Goal: Information Seeking & Learning: Check status

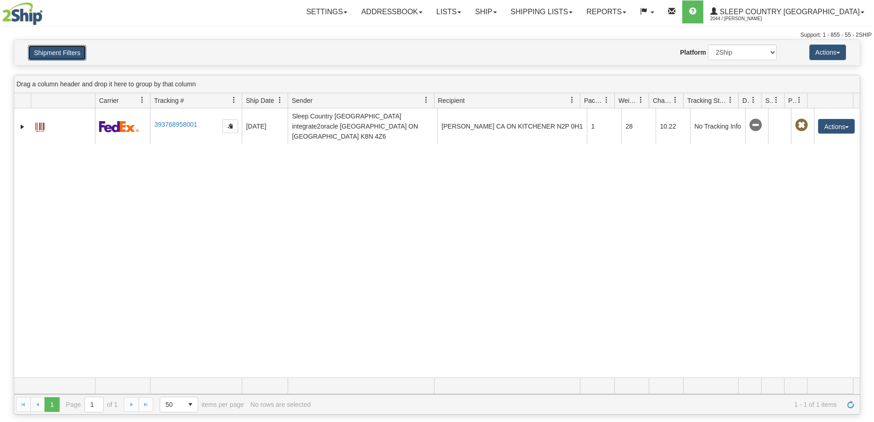
click at [60, 54] on button "Shipment Filters" at bounding box center [57, 53] width 58 height 16
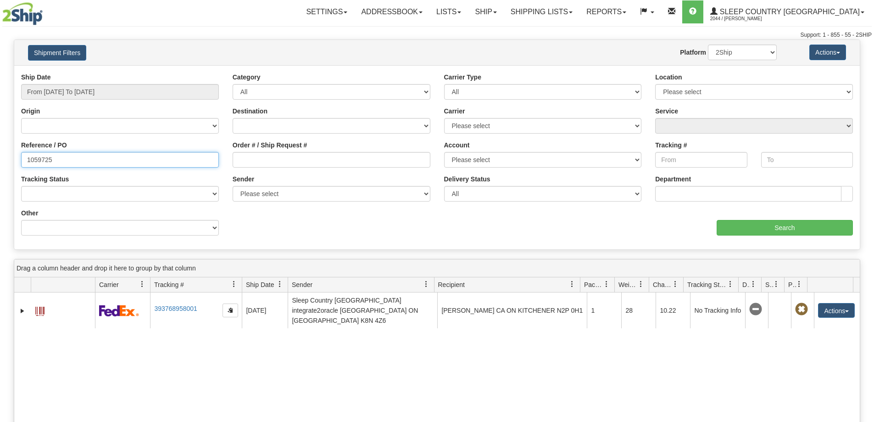
click at [104, 153] on input "1059725" at bounding box center [120, 160] width 198 height 16
paste input "221"
type input "1059221"
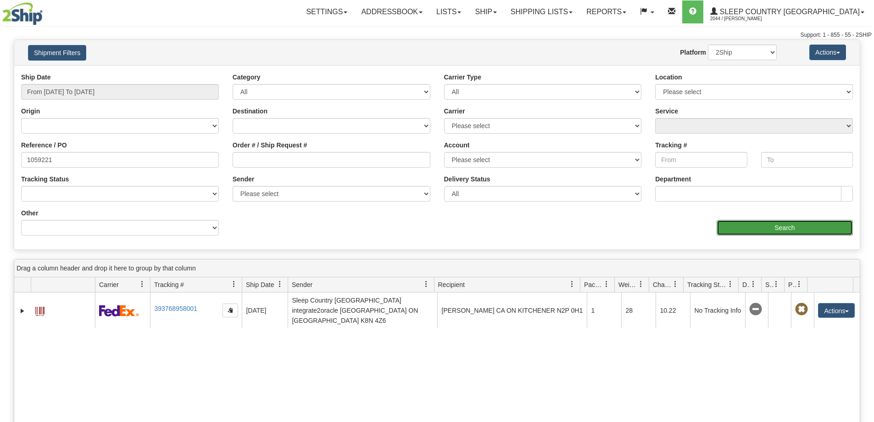
click at [747, 221] on input "Search" at bounding box center [785, 228] width 136 height 16
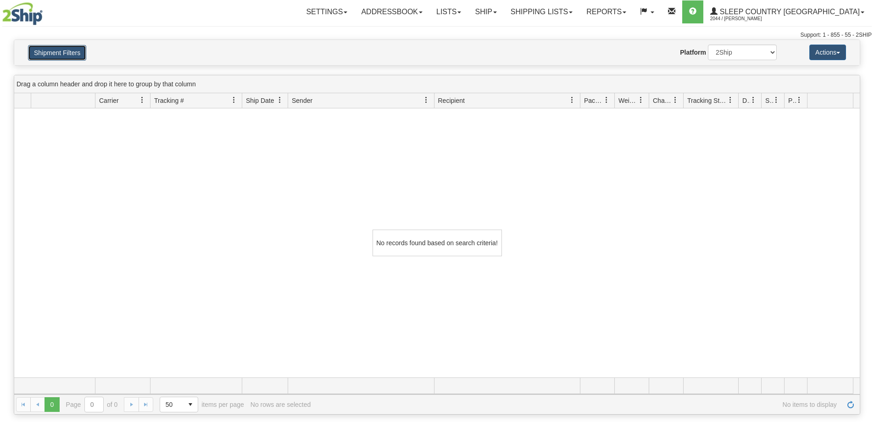
click at [44, 48] on button "Shipment Filters" at bounding box center [57, 53] width 58 height 16
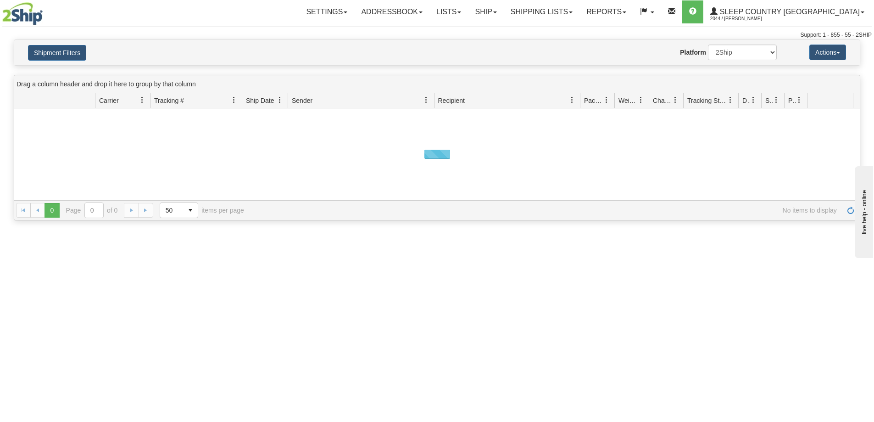
click at [61, 50] on button "Shipment Filters" at bounding box center [57, 53] width 58 height 16
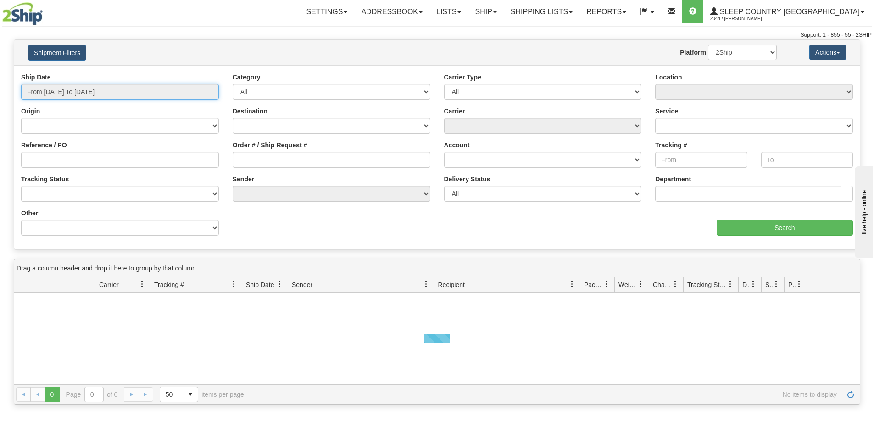
click at [118, 89] on input "From [DATE] To [DATE]" at bounding box center [120, 92] width 198 height 16
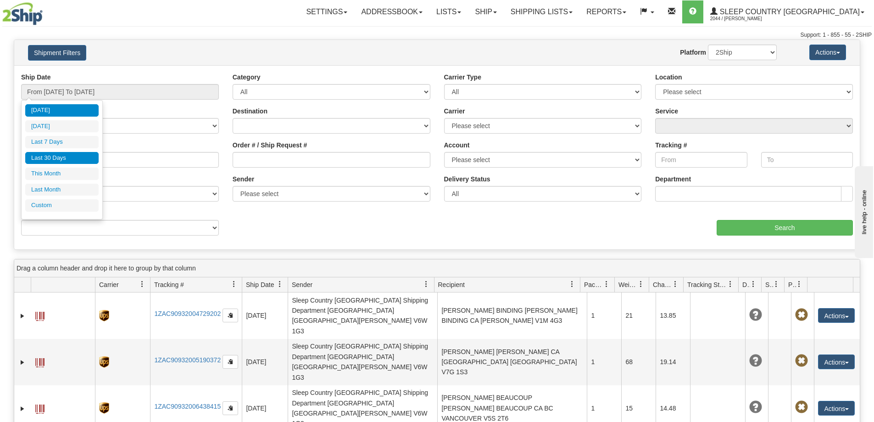
click at [62, 158] on li "Last 30 Days" at bounding box center [61, 158] width 73 height 12
type input "From 09/03/2025 To 10/02/2025"
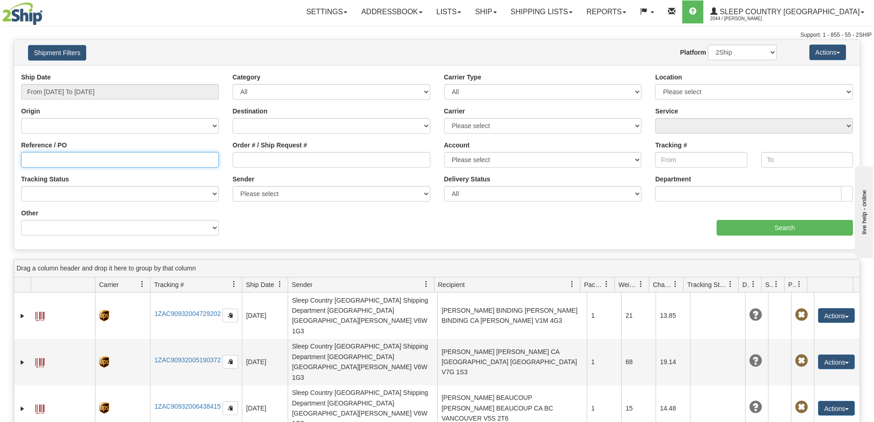
click at [123, 166] on input "Reference / PO" at bounding box center [120, 160] width 198 height 16
paste input "1059221"
type input "1059221"
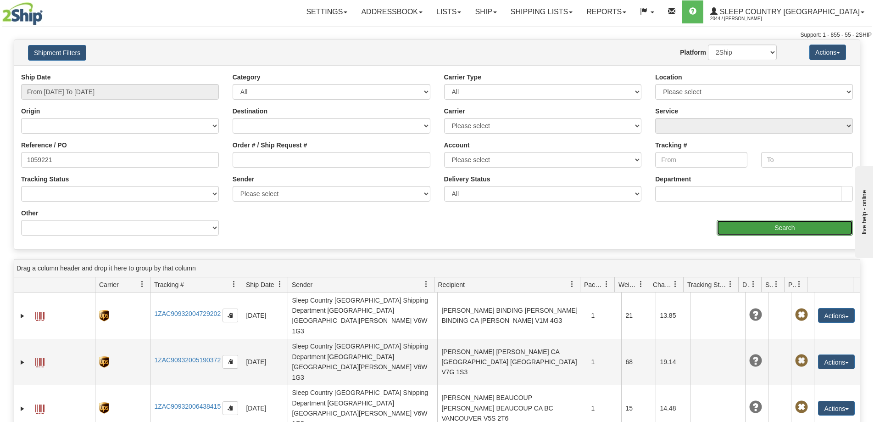
click at [734, 229] on input "Search" at bounding box center [785, 228] width 136 height 16
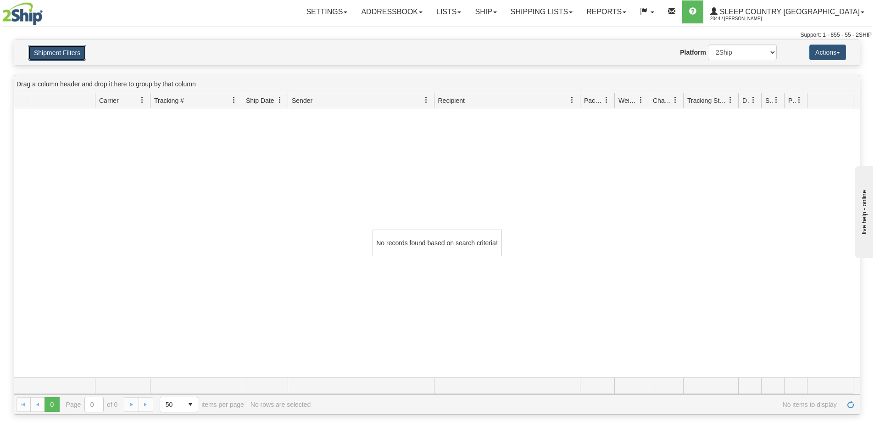
click at [64, 53] on button "Shipment Filters" at bounding box center [57, 53] width 58 height 16
